Goal: Navigation & Orientation: Go to known website

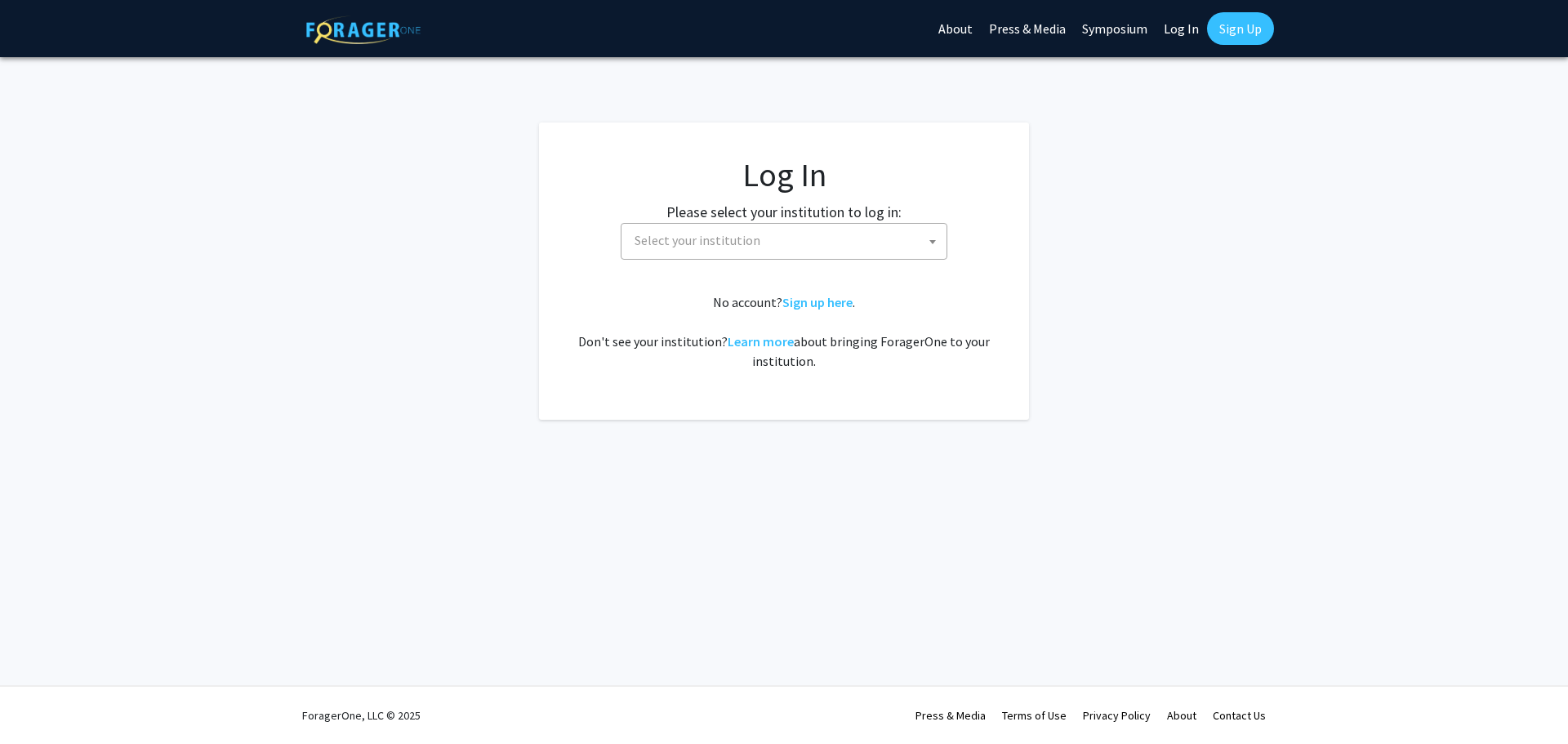
select select
click at [1185, 35] on link "Log In" at bounding box center [1181, 28] width 51 height 58
click at [878, 239] on span "Select your institution" at bounding box center [787, 240] width 319 height 34
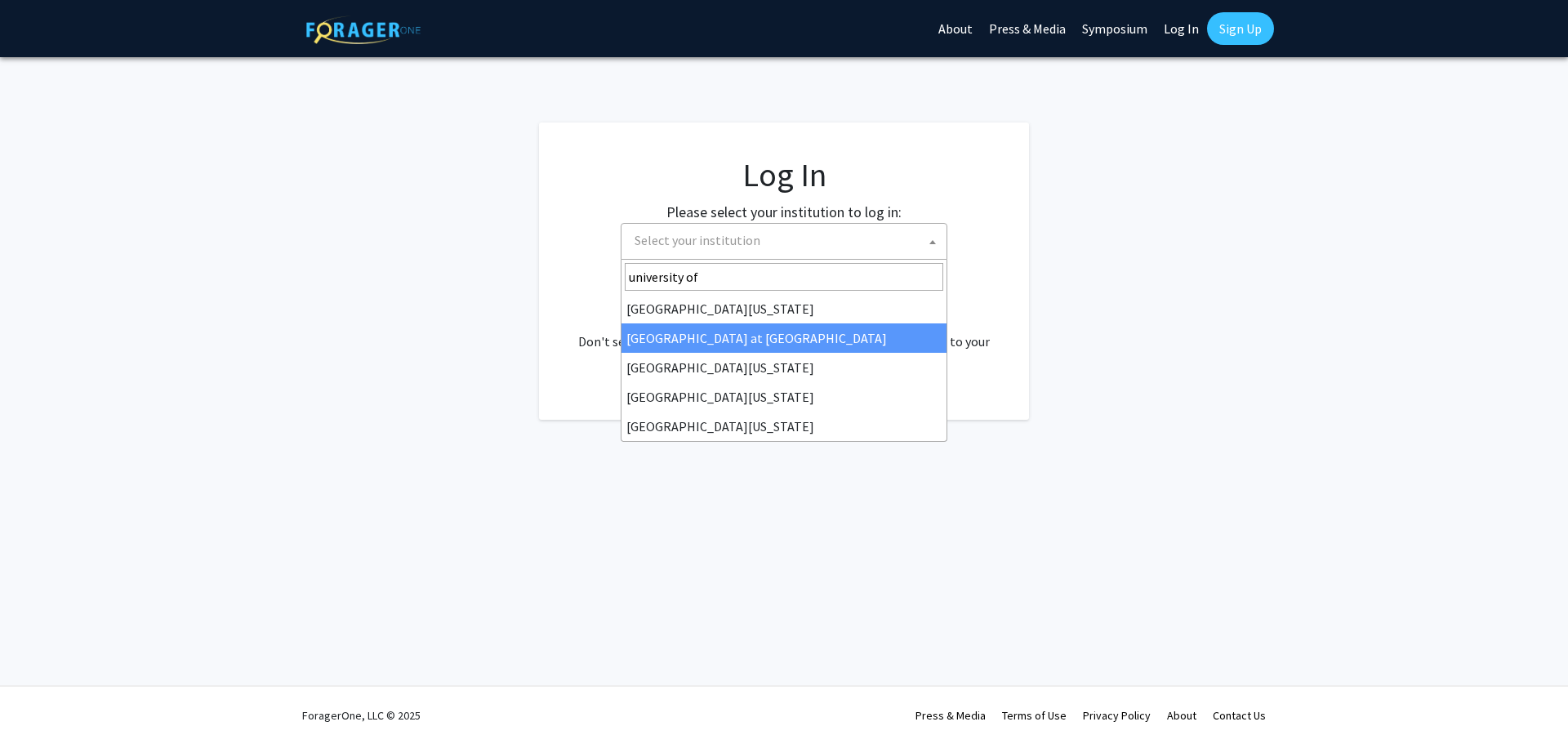
type input "university of"
select select "18"
